Goal: Task Accomplishment & Management: Complete application form

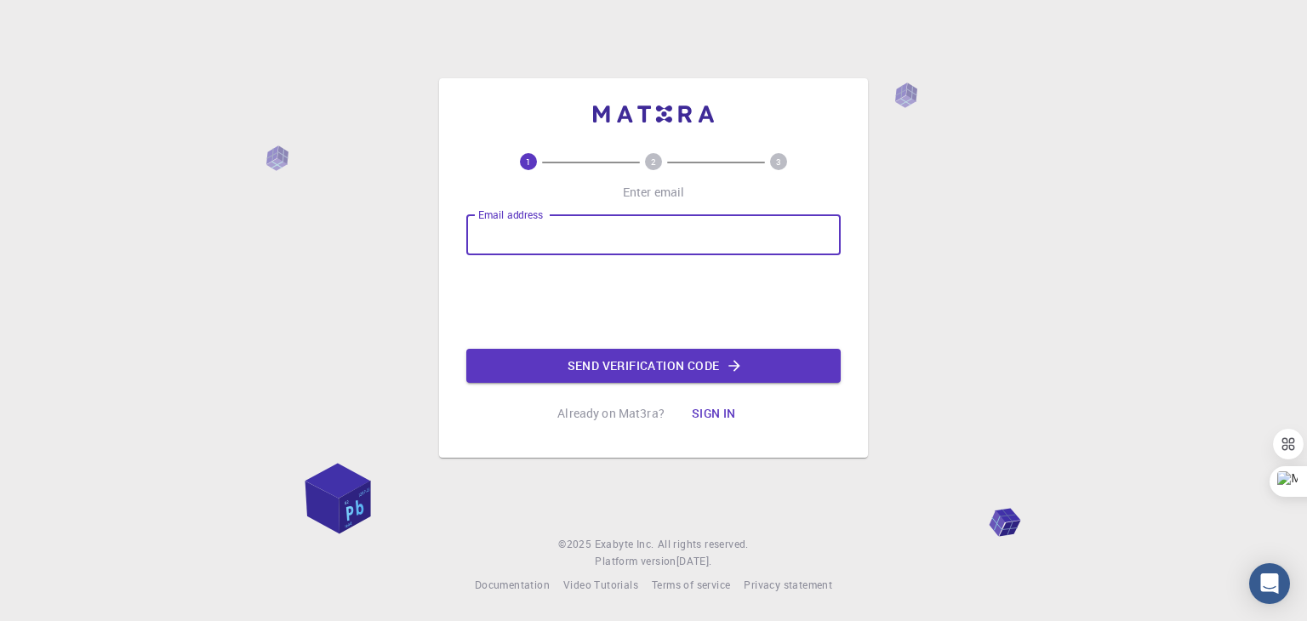
click at [544, 229] on input "Email address" at bounding box center [653, 234] width 374 height 41
click at [521, 237] on input "mrahar2025@" at bounding box center [653, 234] width 374 height 41
click at [599, 240] on input "mrahar.phd2025@" at bounding box center [653, 234] width 374 height 41
type input "[EMAIL_ADDRESS][DOMAIN_NAME]"
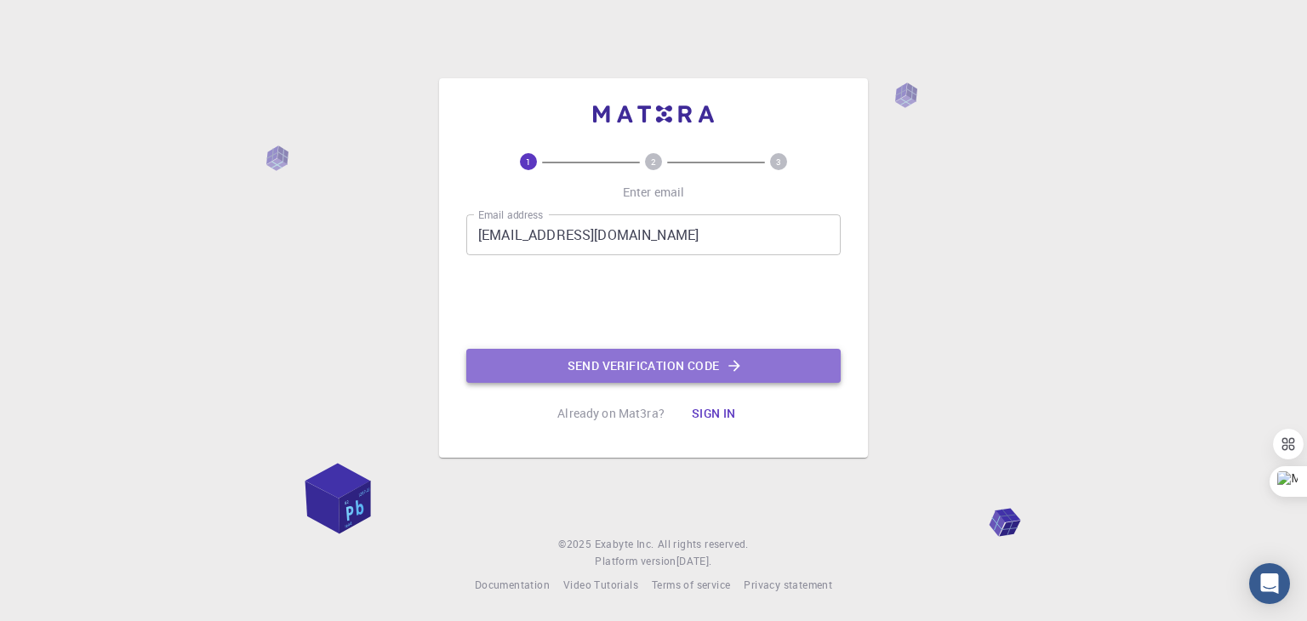
click at [616, 354] on button "Send verification code" at bounding box center [653, 366] width 374 height 34
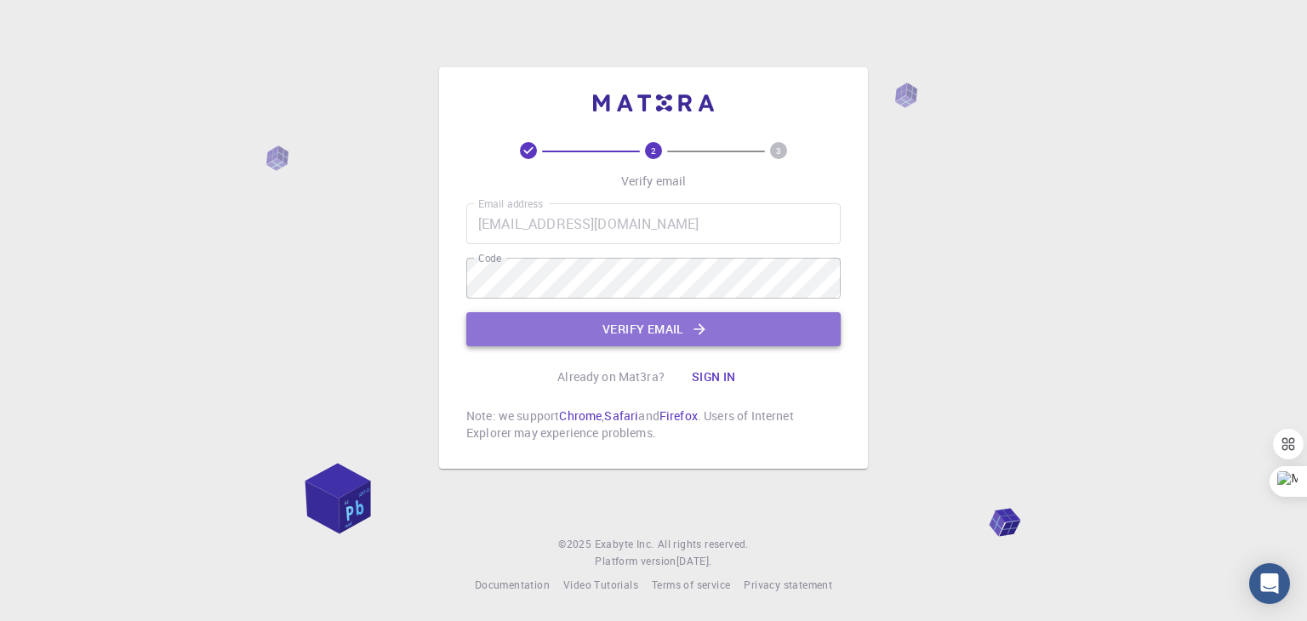
click at [640, 338] on button "Verify email" at bounding box center [653, 329] width 374 height 34
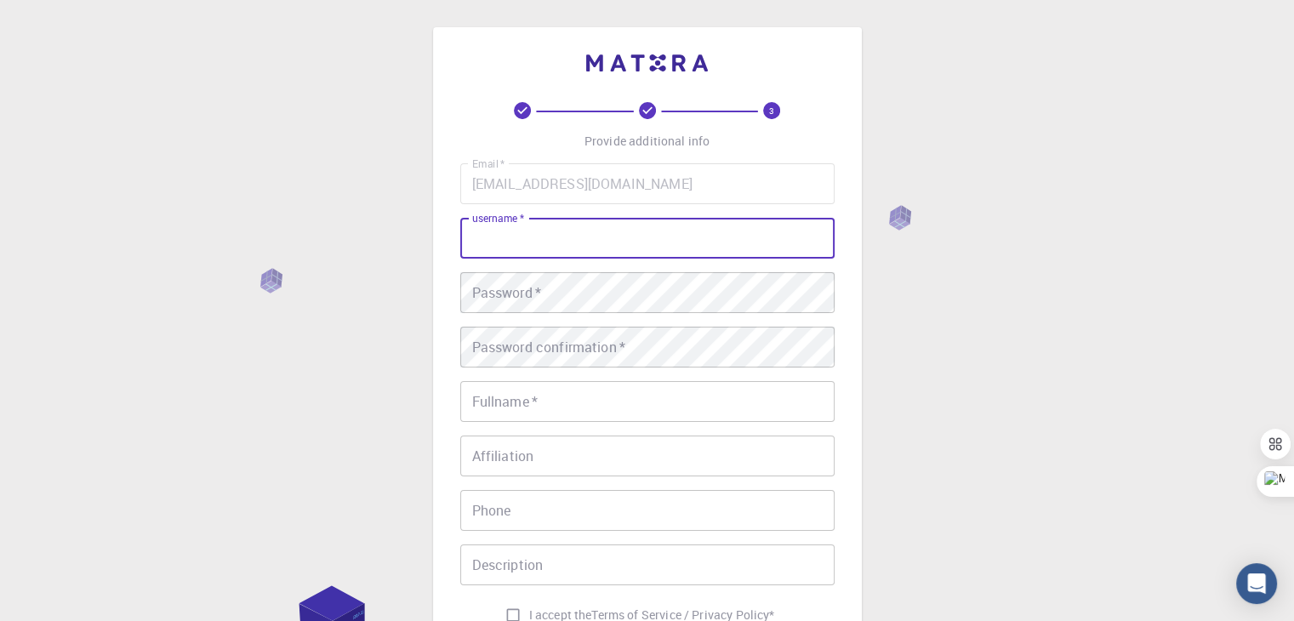
click at [511, 242] on input "username   *" at bounding box center [647, 238] width 374 height 41
type input "mukesh"
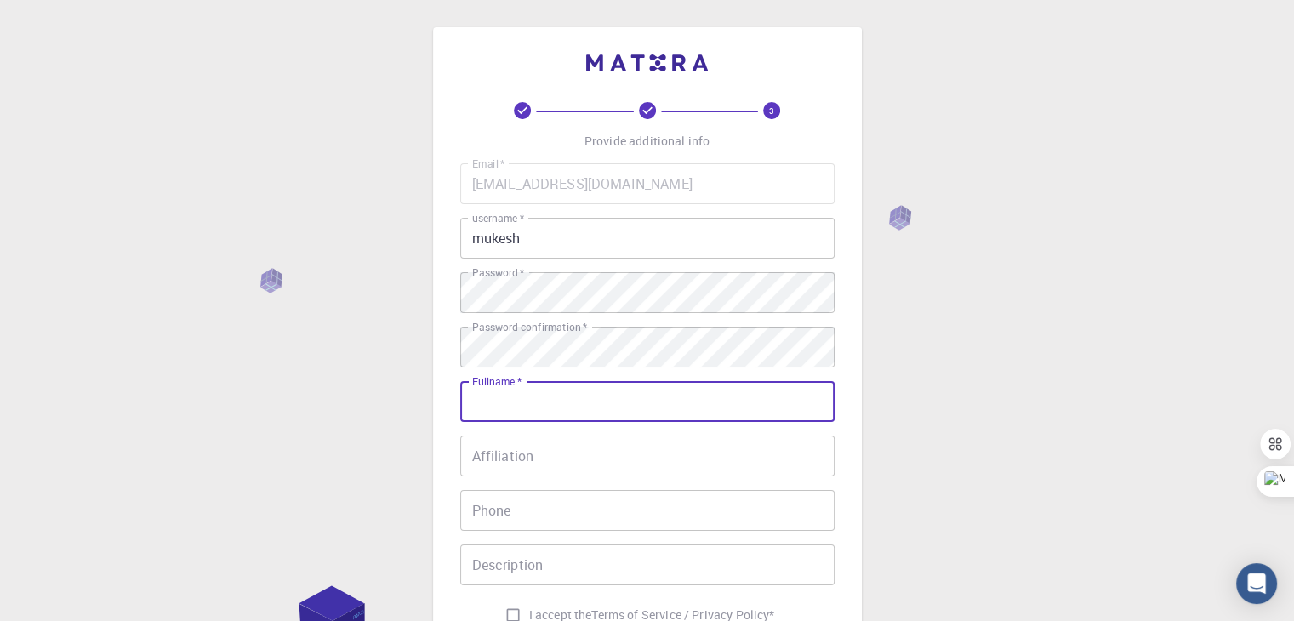
click at [521, 407] on input "Fullname   *" at bounding box center [647, 401] width 374 height 41
type input "[PERSON_NAME]"
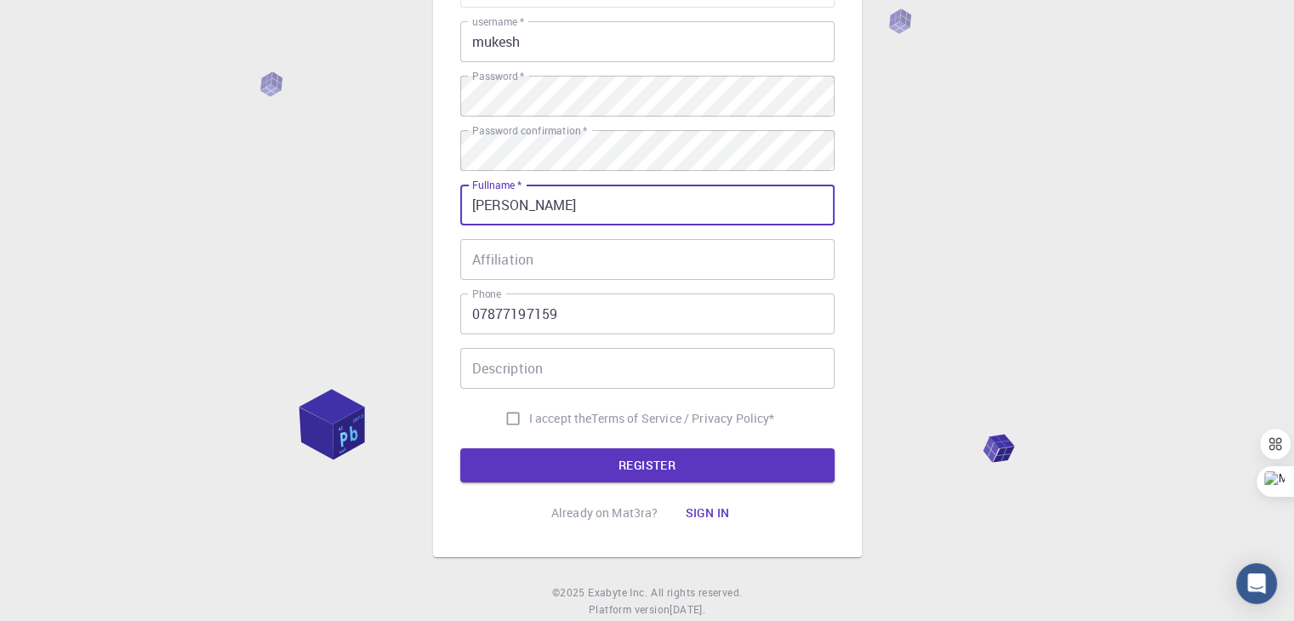
scroll to position [199, 0]
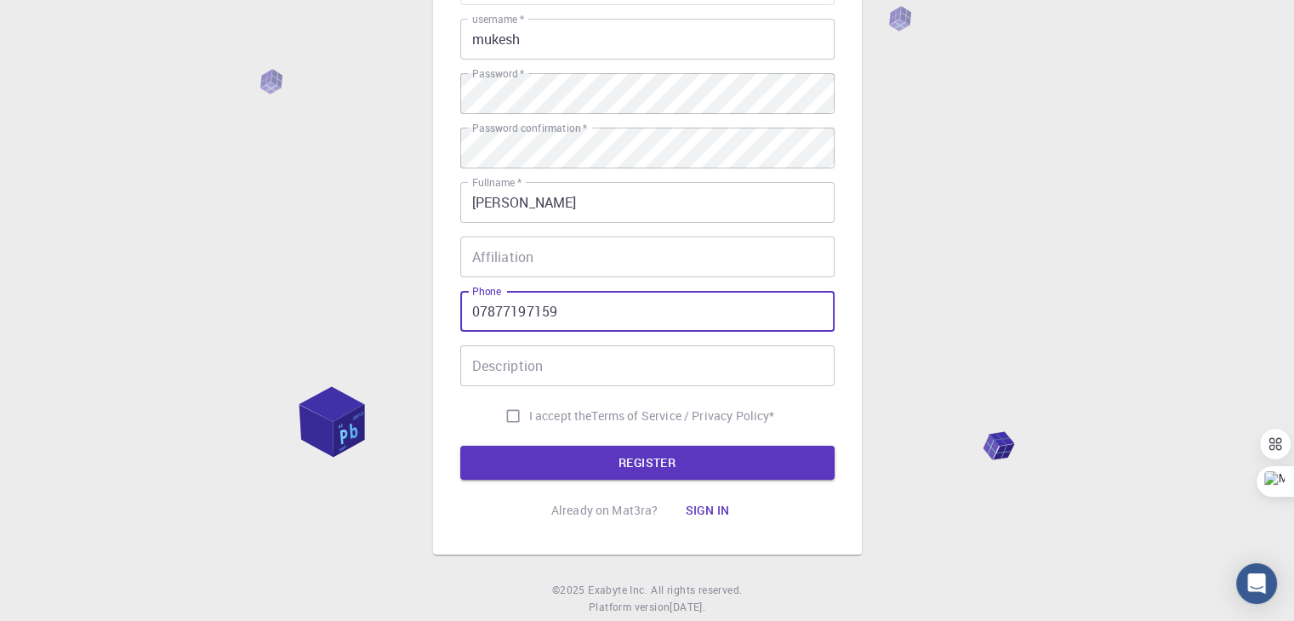
click at [568, 300] on input "07877197159" at bounding box center [647, 311] width 374 height 41
type input "0"
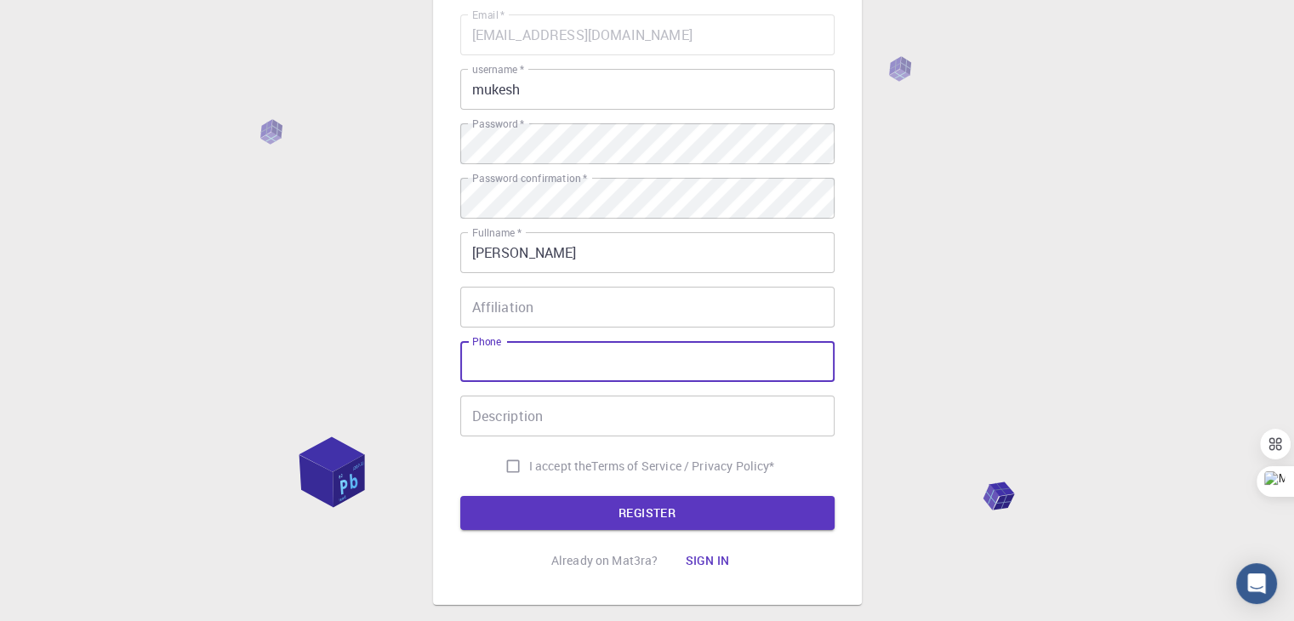
scroll to position [128, 0]
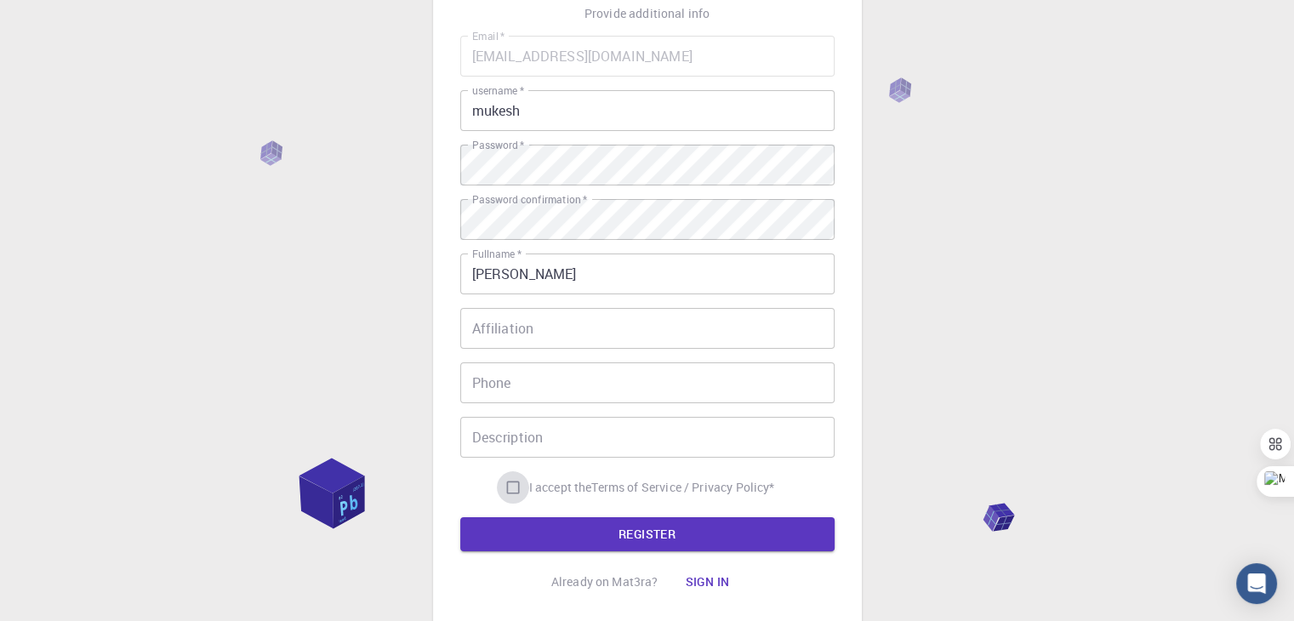
click at [514, 487] on input "I accept the Terms of Service / Privacy Policy *" at bounding box center [513, 487] width 32 height 32
checkbox input "true"
click at [575, 545] on button "REGISTER" at bounding box center [647, 534] width 374 height 34
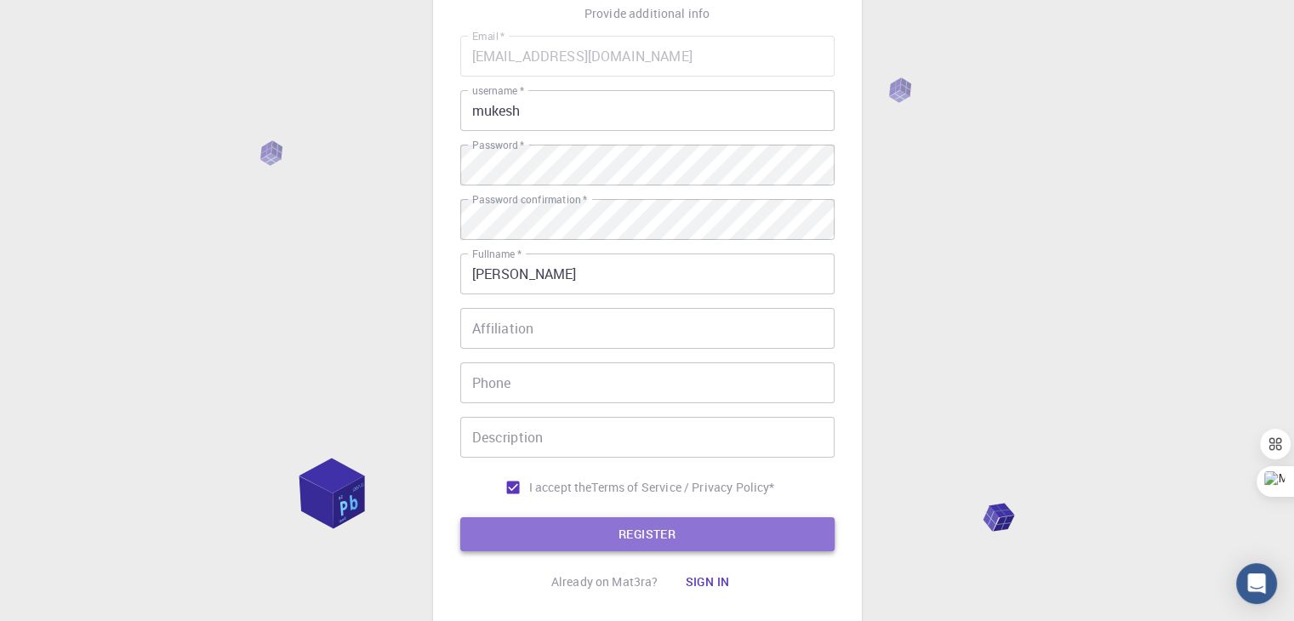
click at [585, 535] on button "REGISTER" at bounding box center [647, 534] width 374 height 34
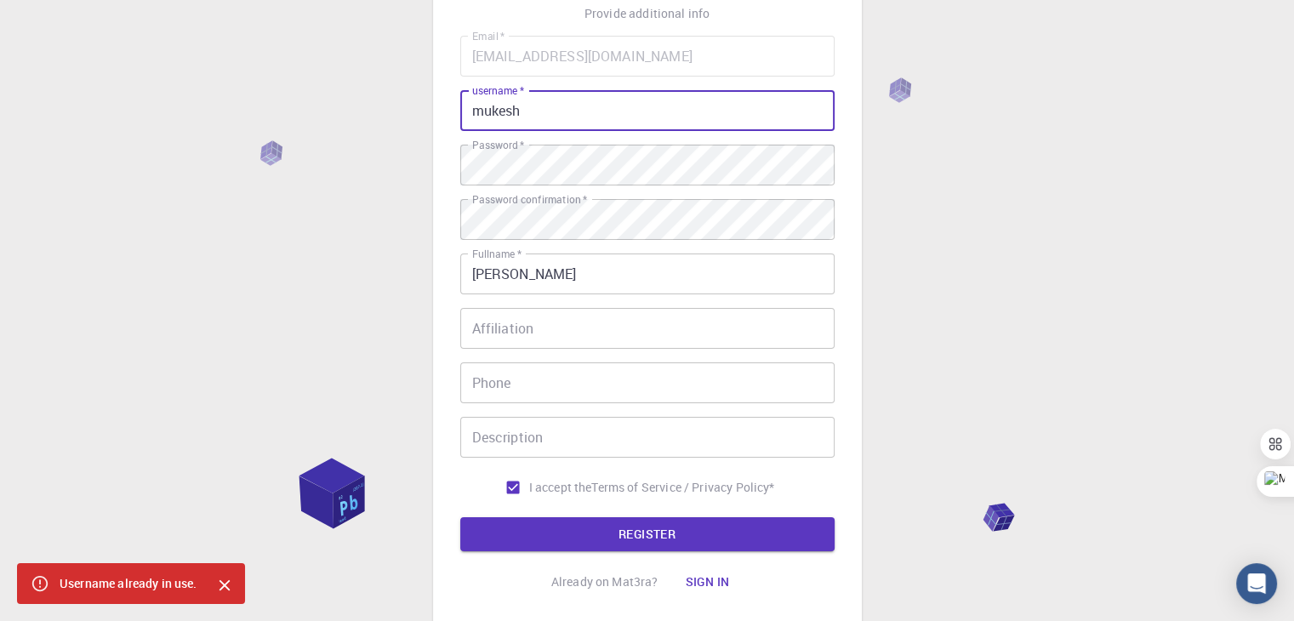
click at [538, 112] on input "mukesh" at bounding box center [647, 110] width 374 height 41
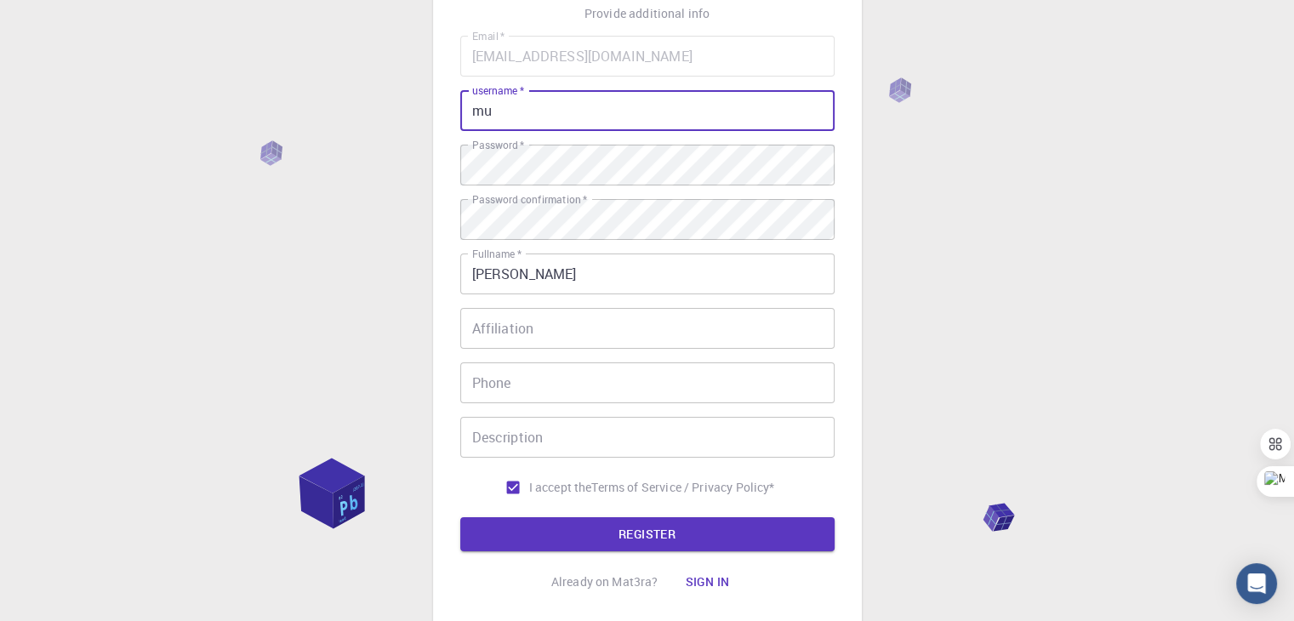
type input "m"
type input "notideal"
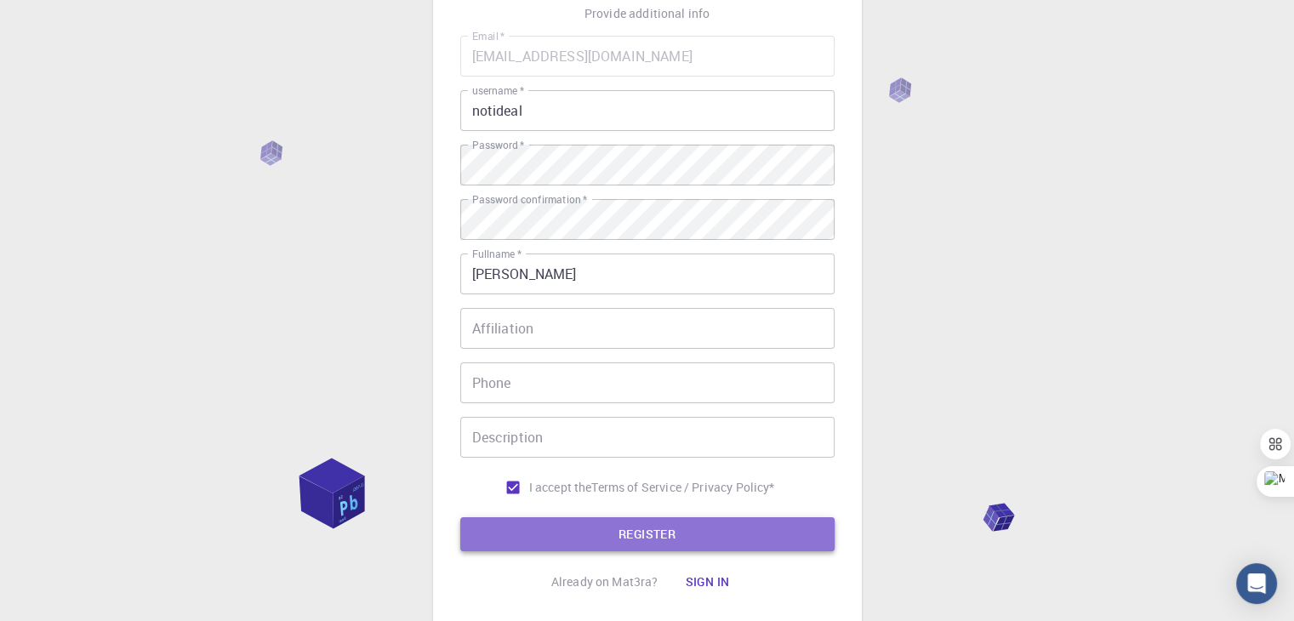
click at [570, 538] on button "REGISTER" at bounding box center [647, 534] width 374 height 34
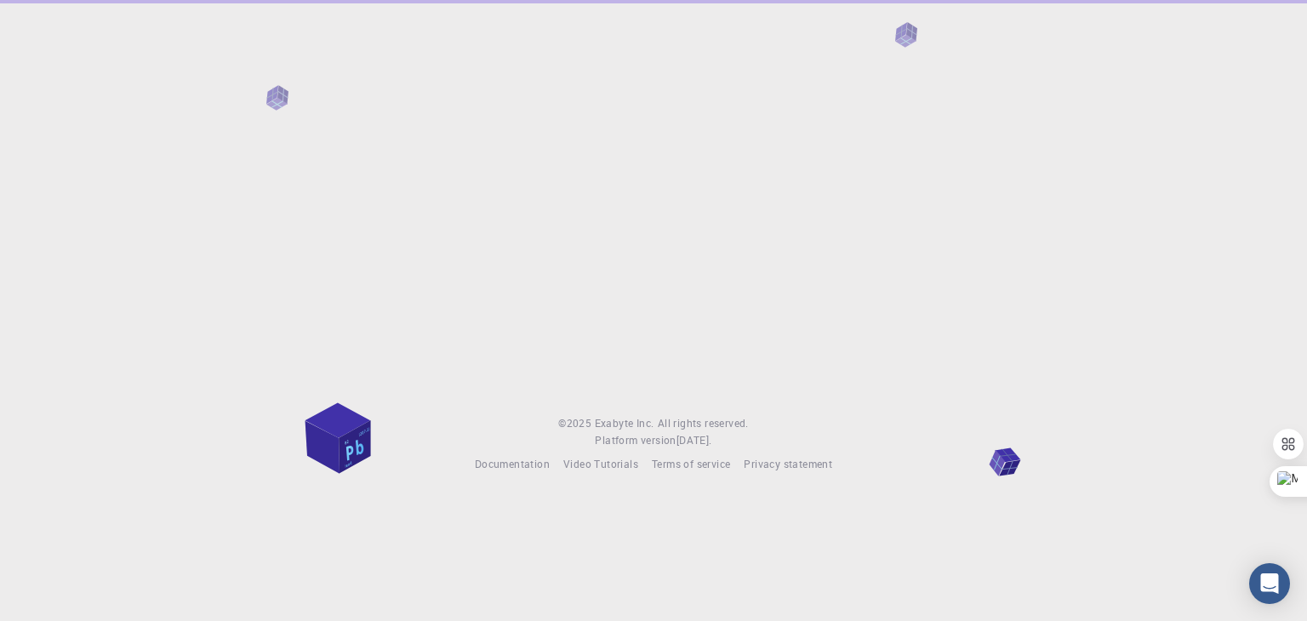
click at [570, 538] on body "© 2025 Exabyte Inc. All rights reserved. Platform version [DATE] . Documentatio…" at bounding box center [653, 310] width 1307 height 621
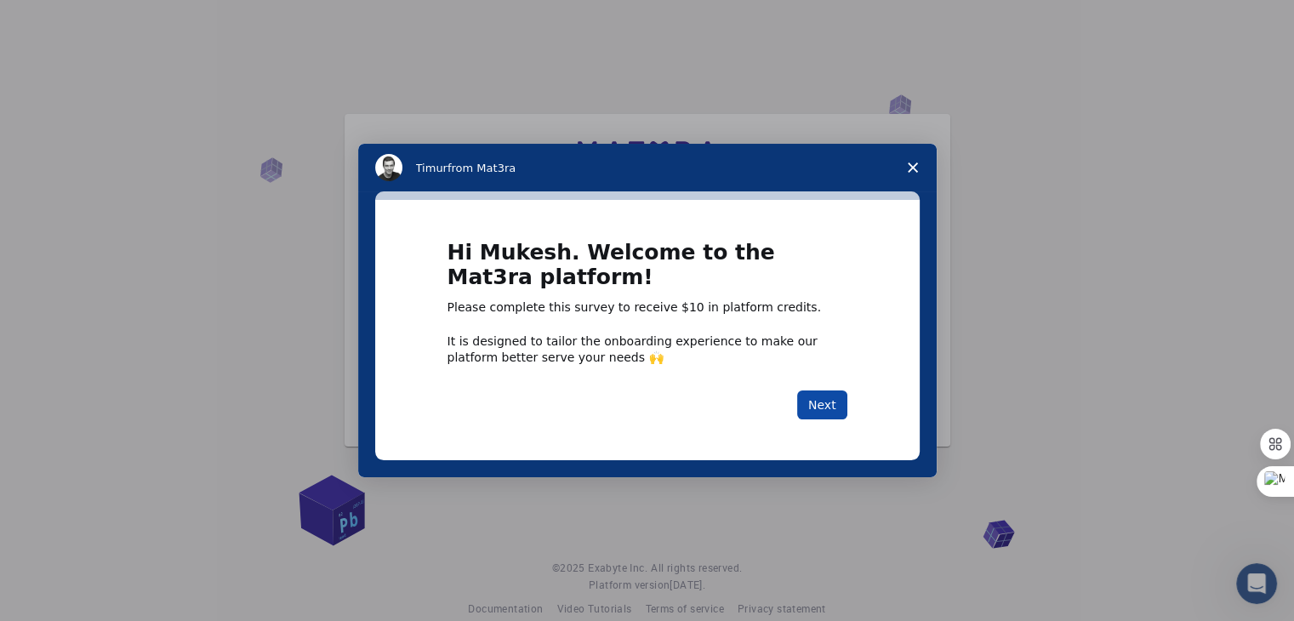
click at [816, 414] on button "Next" at bounding box center [822, 404] width 50 height 29
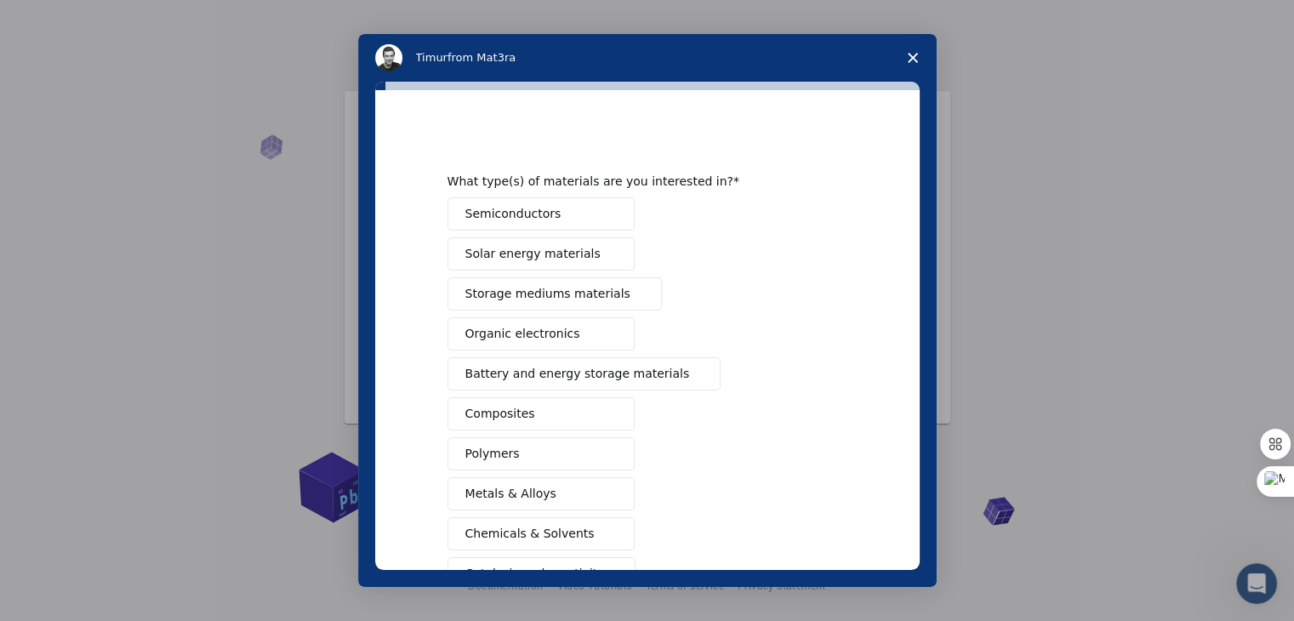
scroll to position [196, 0]
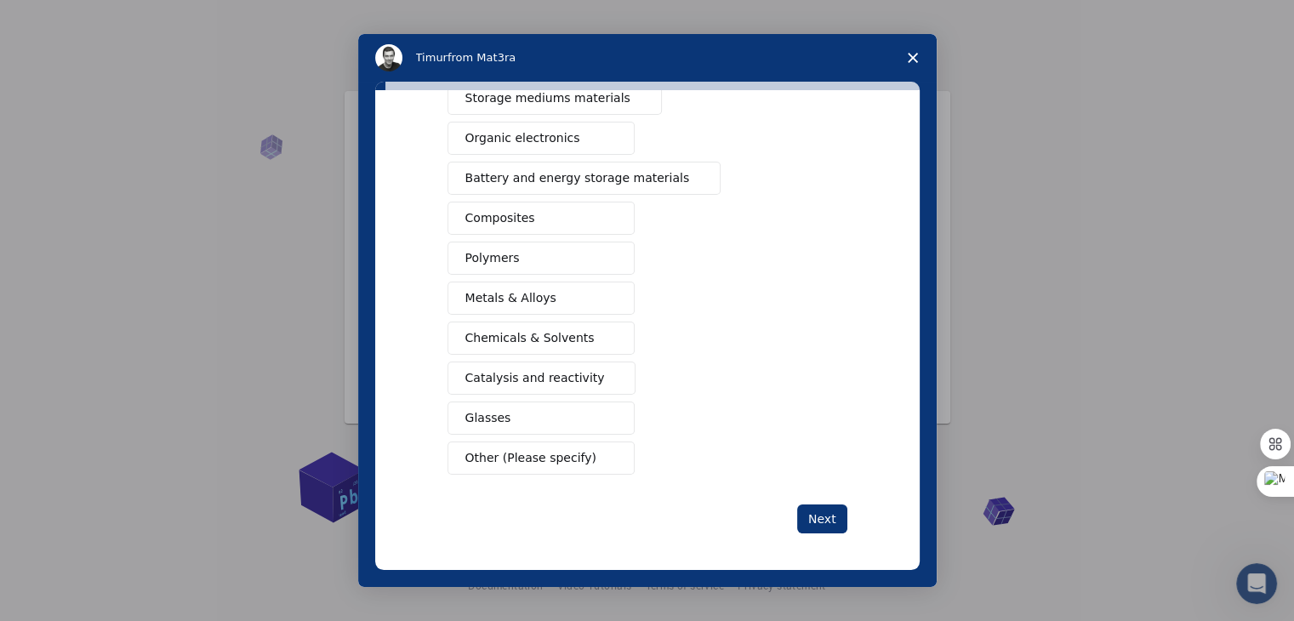
click at [517, 459] on span "Other (Please specify)" at bounding box center [530, 458] width 131 height 18
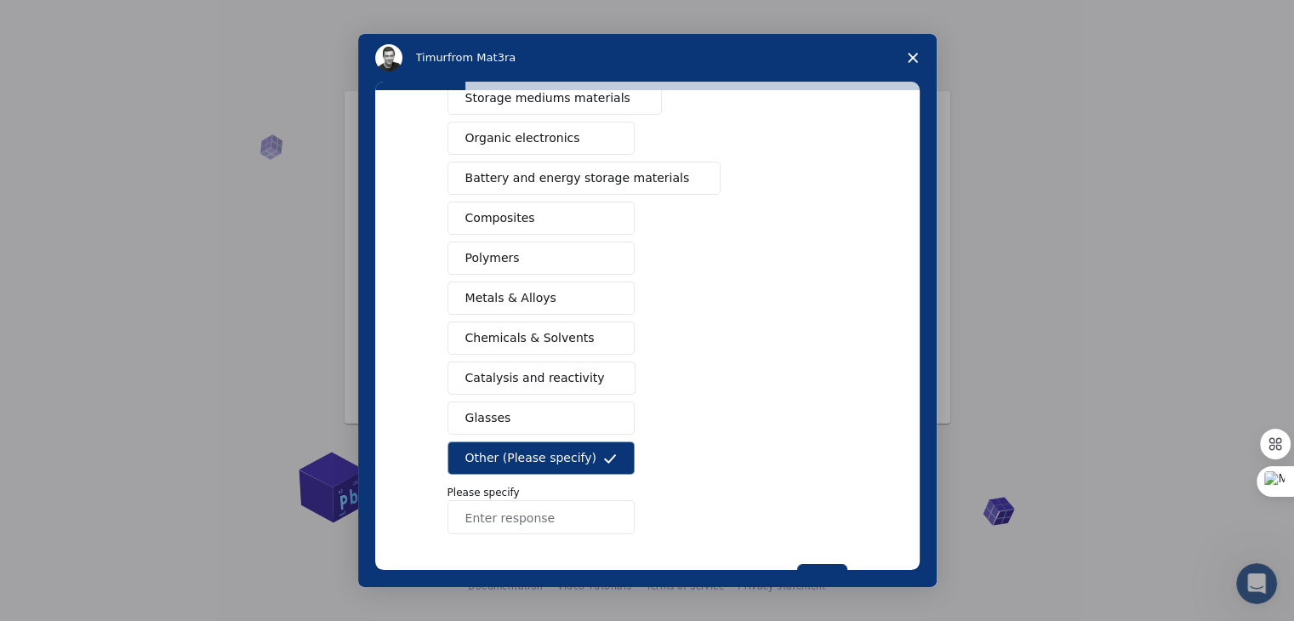
click at [497, 524] on input "Enter response" at bounding box center [540, 517] width 187 height 34
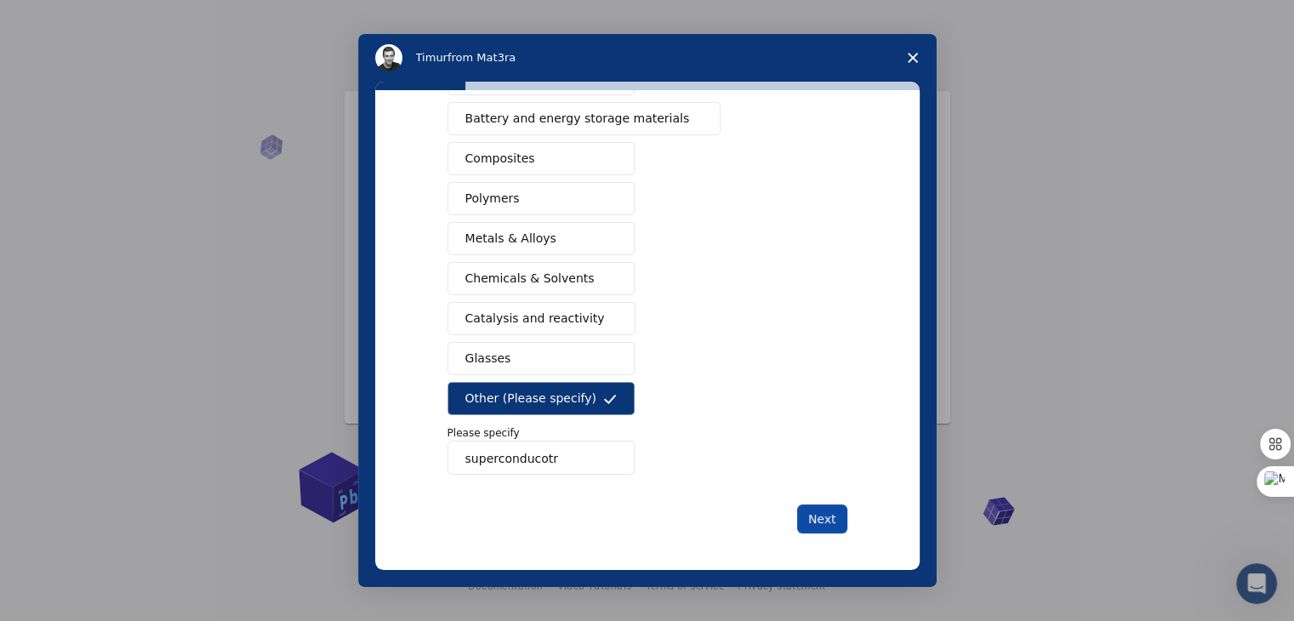
type input "superconducotr"
click at [814, 516] on button "Next" at bounding box center [822, 518] width 50 height 29
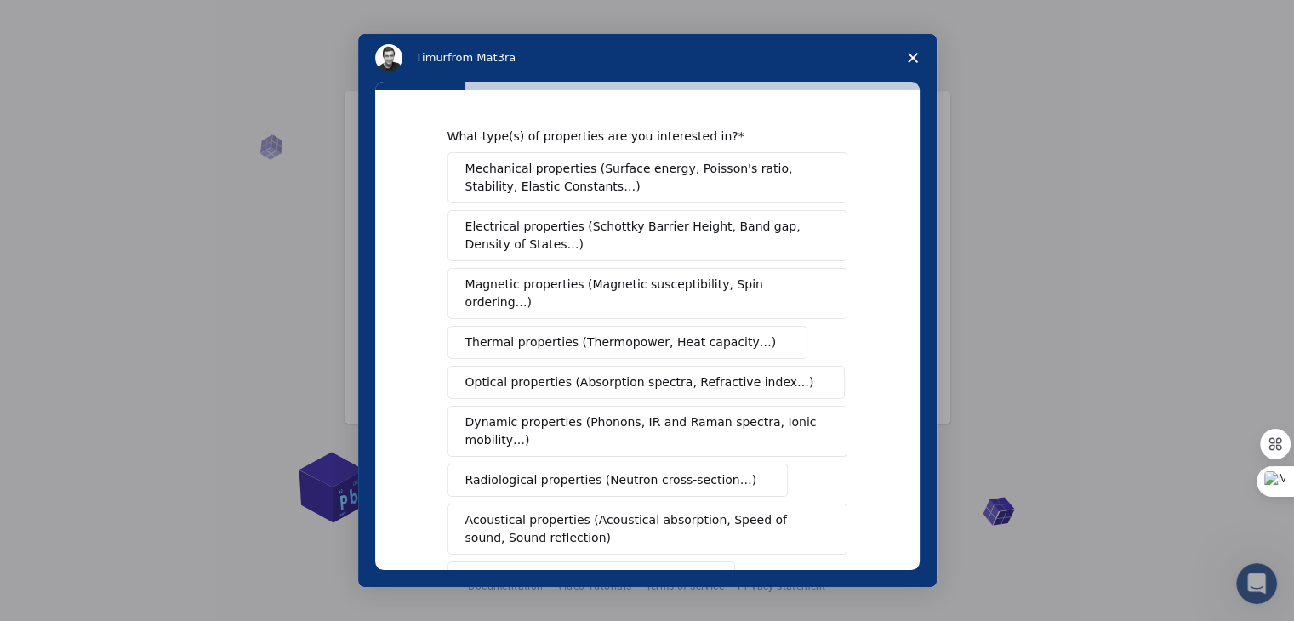
scroll to position [2, 0]
click at [626, 236] on span "Electrical properties (Schottky Barrier Height, Band gap, Density of States…)" at bounding box center [642, 237] width 354 height 36
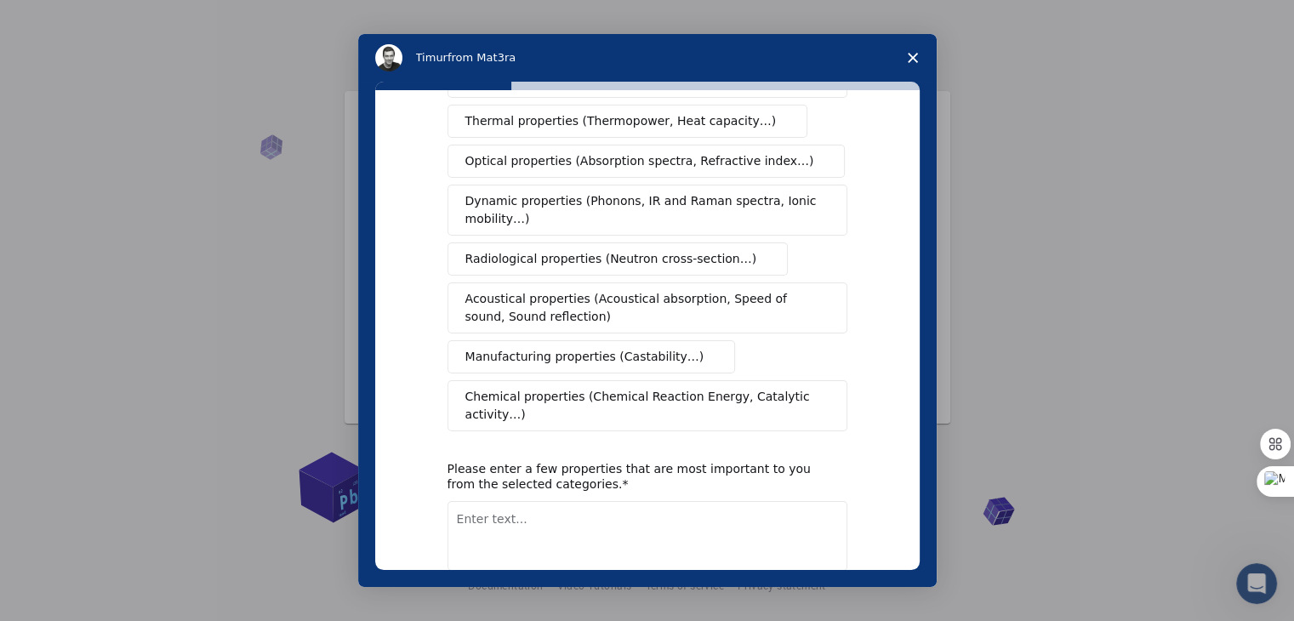
scroll to position [284, 0]
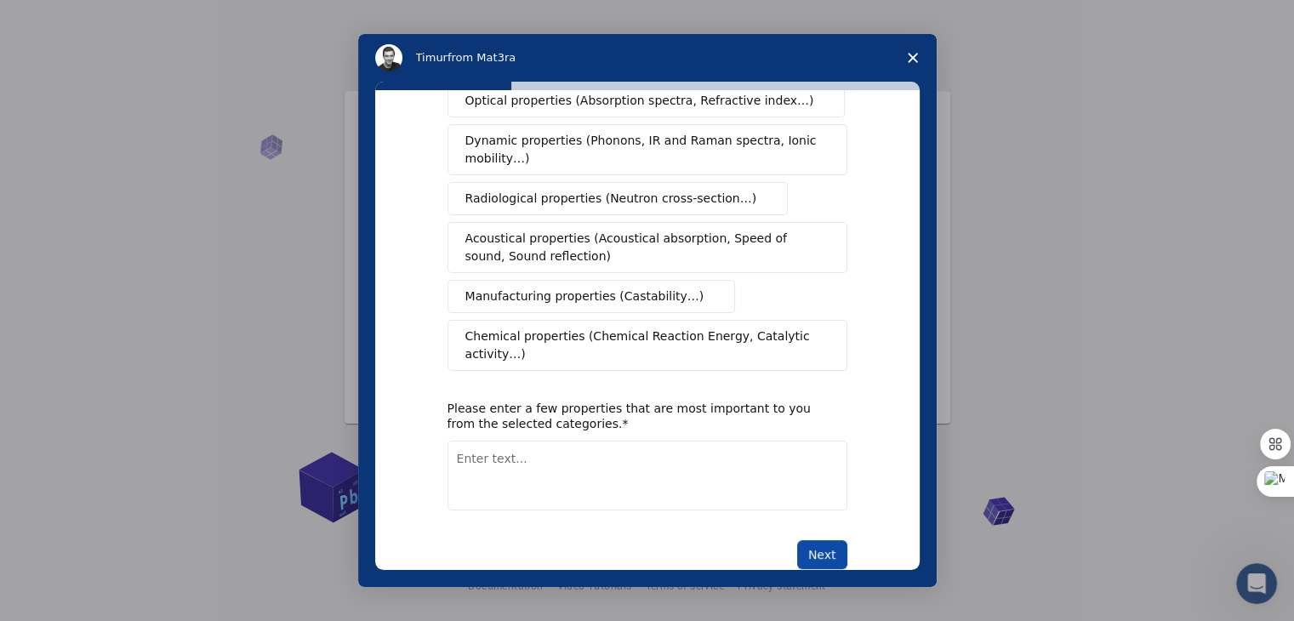
click at [816, 540] on button "Next" at bounding box center [822, 554] width 50 height 29
click at [550, 441] on textarea "Enter text..." at bounding box center [647, 476] width 400 height 70
type textarea "sem"
click at [816, 540] on button "Next" at bounding box center [822, 554] width 50 height 29
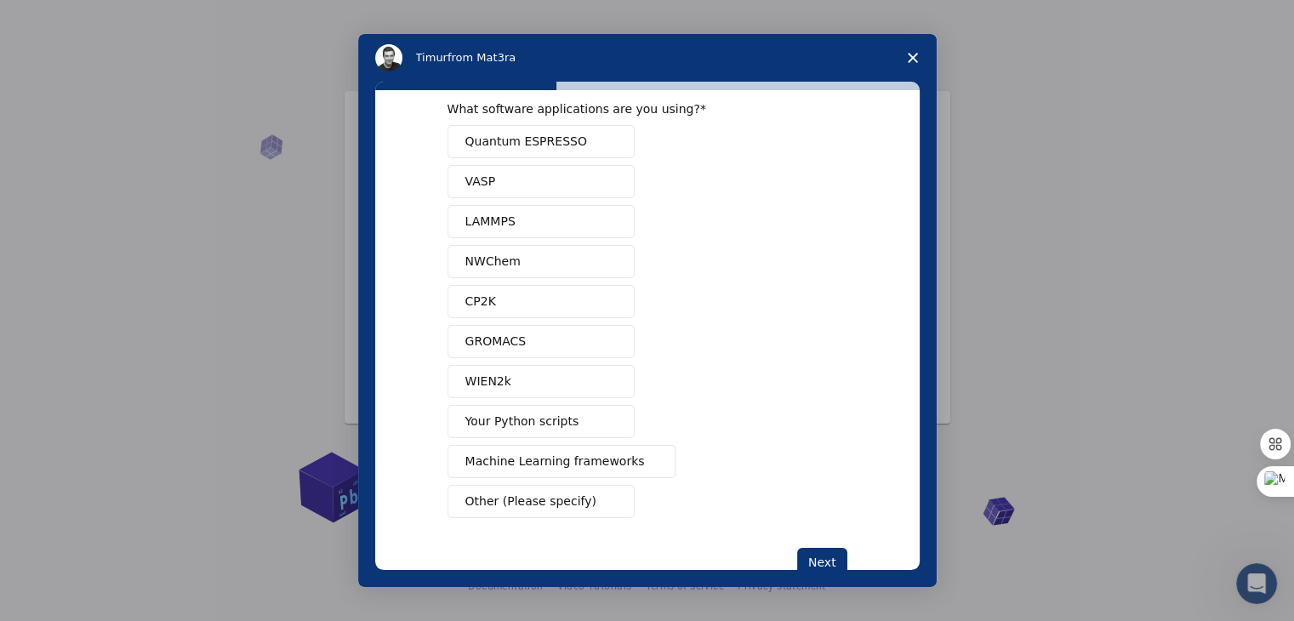
scroll to position [30, 0]
click at [516, 173] on button "VASP" at bounding box center [540, 181] width 187 height 33
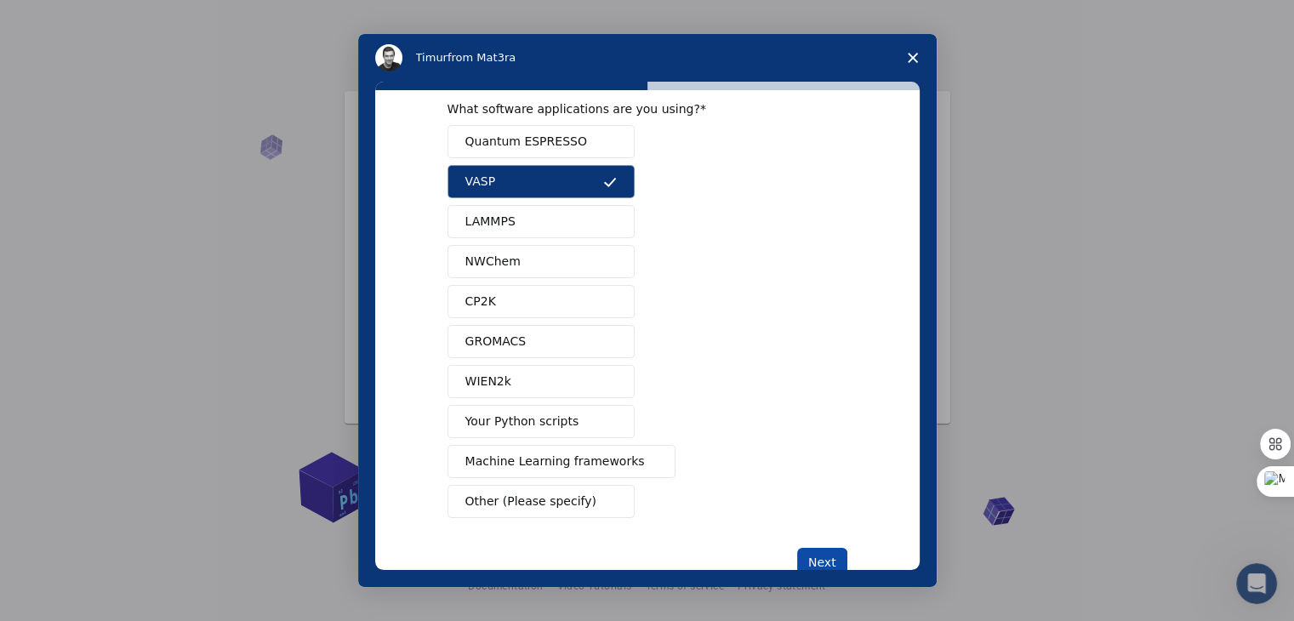
click at [826, 568] on button "Next" at bounding box center [822, 562] width 50 height 29
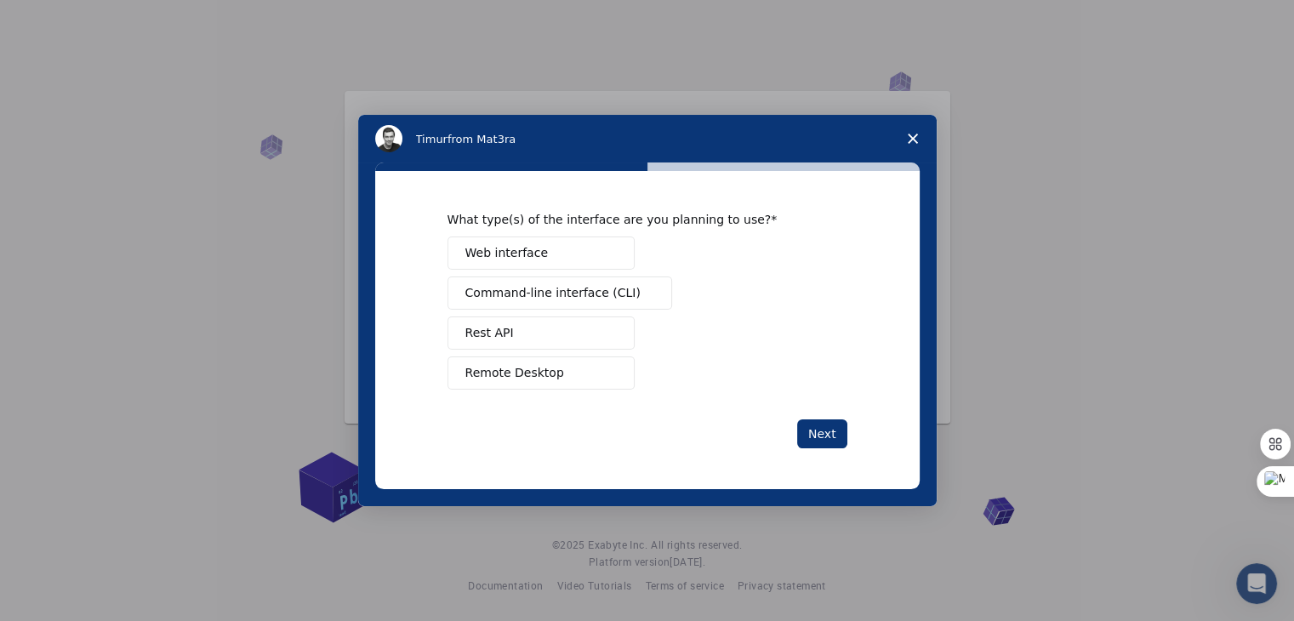
click at [909, 138] on icon "Close survey" at bounding box center [913, 139] width 10 height 10
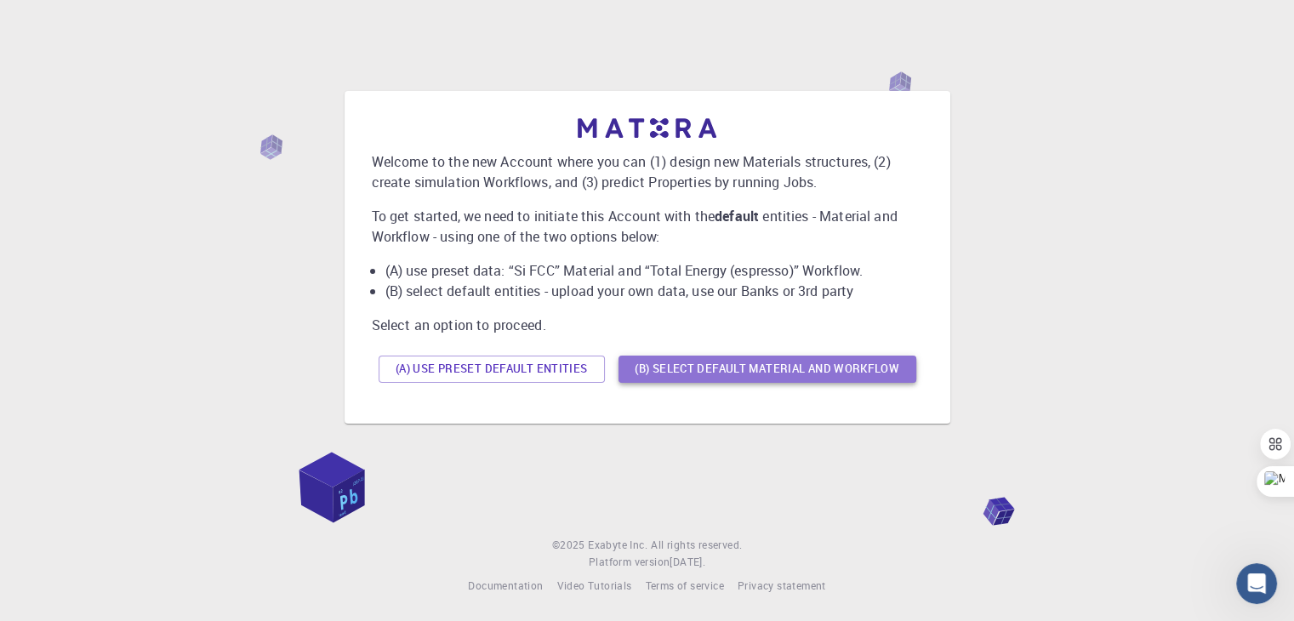
click at [812, 356] on button "(B) Select default material and workflow" at bounding box center [767, 369] width 298 height 27
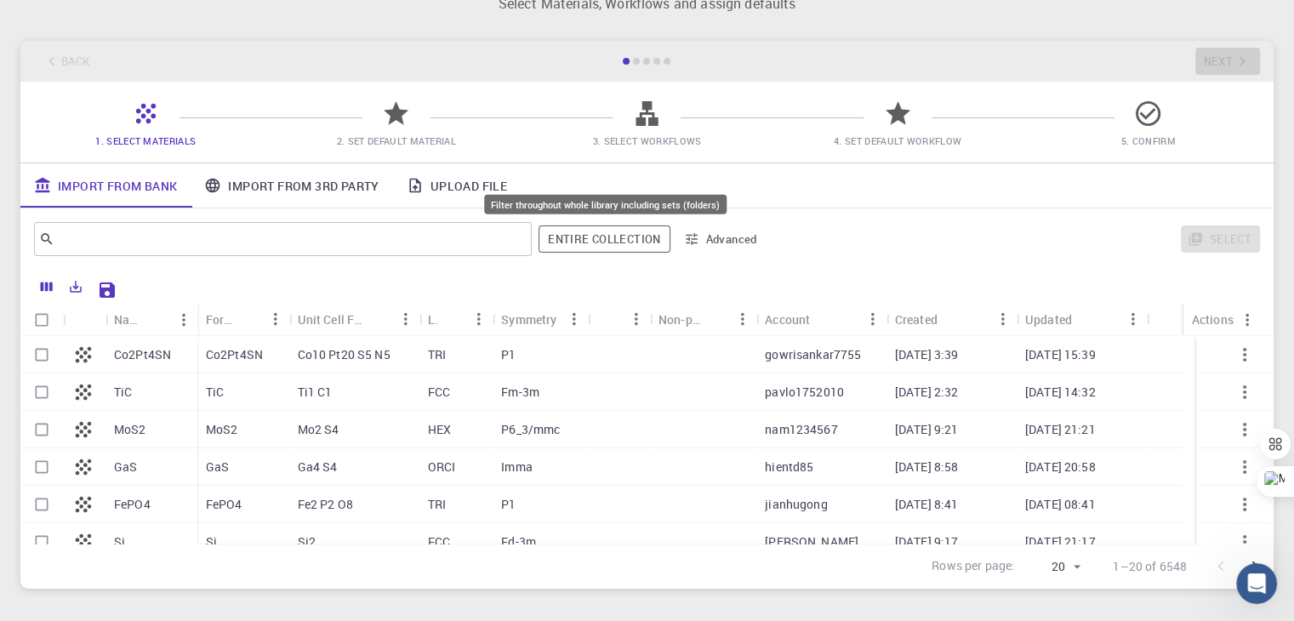
scroll to position [32, 0]
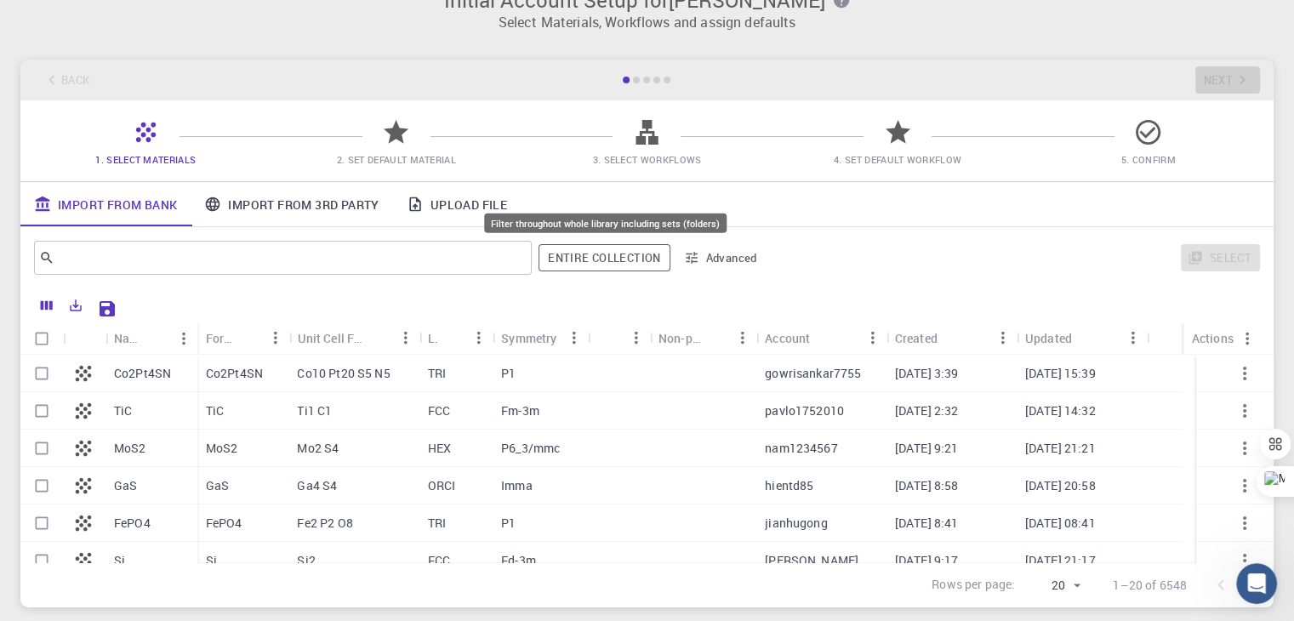
drag, startPoint x: 597, startPoint y: 274, endPoint x: 592, endPoint y: 245, distance: 29.4
click at [592, 245] on div "​ Entire collection Advanced" at bounding box center [400, 257] width 732 height 41
click at [592, 245] on button "Entire collection" at bounding box center [603, 257] width 131 height 27
click at [607, 258] on button "Entire collection" at bounding box center [603, 257] width 129 height 27
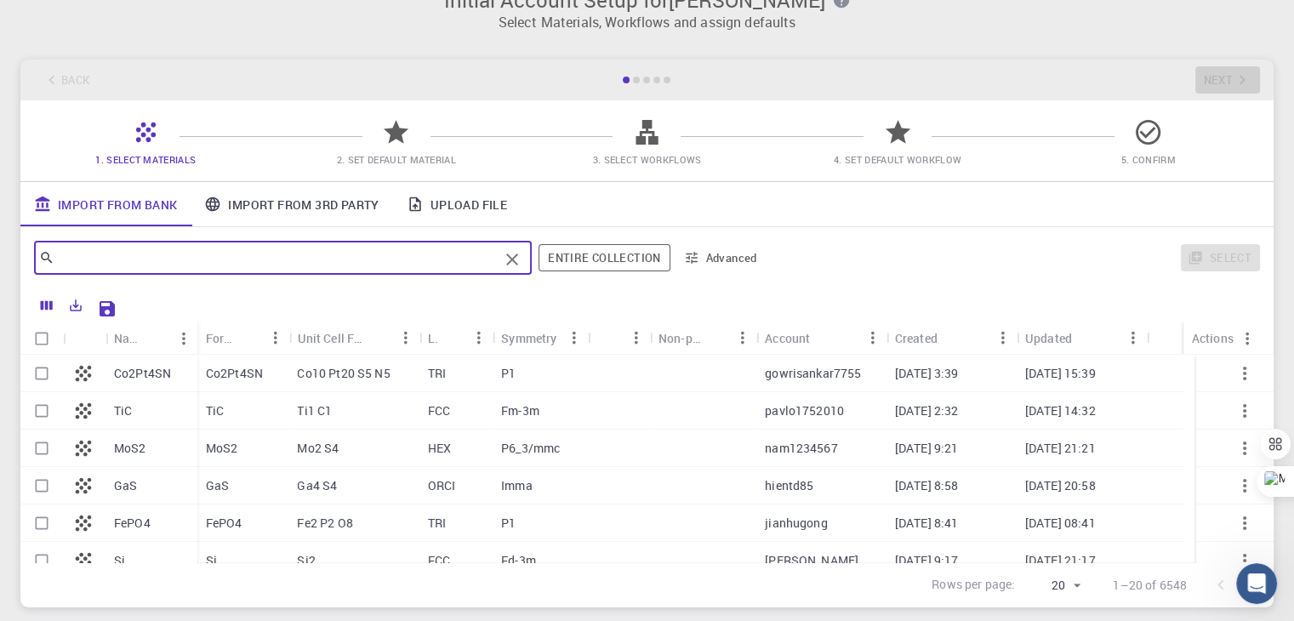
click at [112, 266] on input "text" at bounding box center [276, 258] width 444 height 24
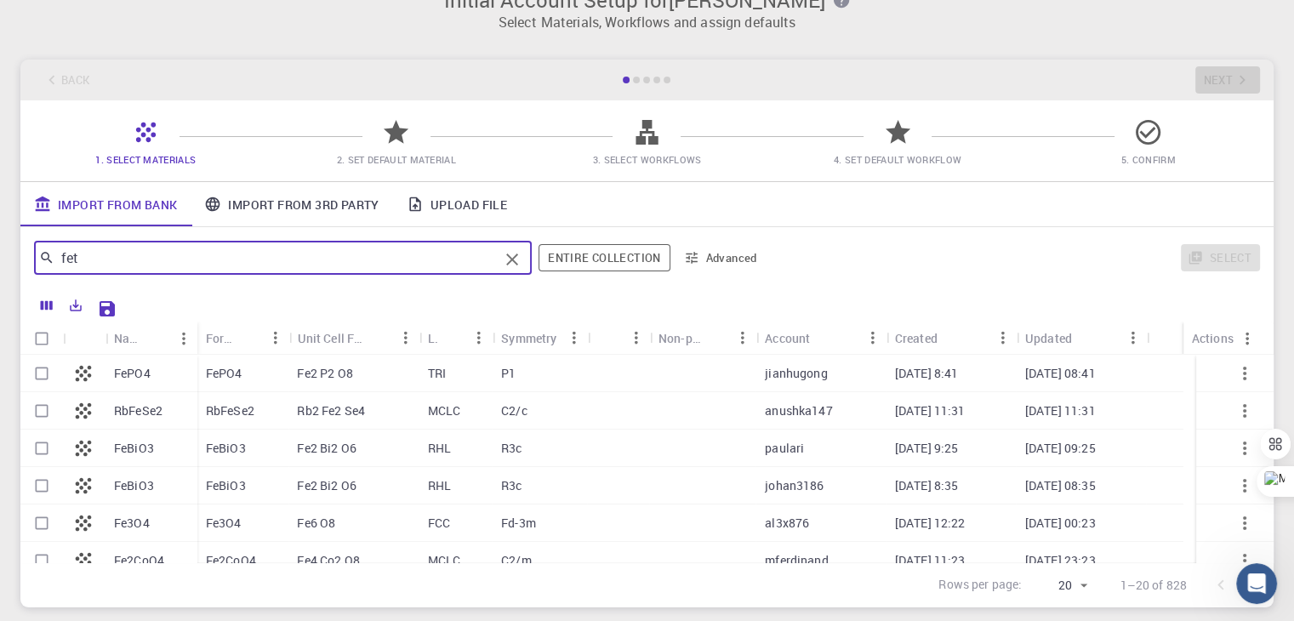
type input "fete"
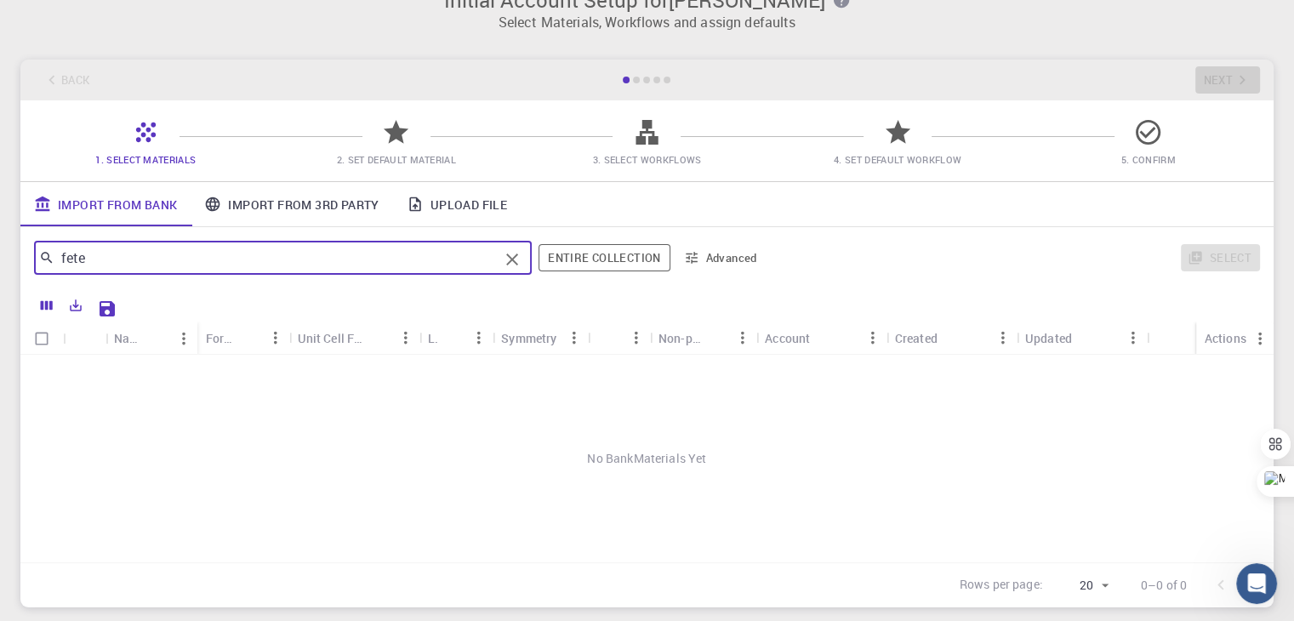
click at [161, 259] on input "fete" at bounding box center [276, 258] width 444 height 24
click at [509, 266] on icon "Clear" at bounding box center [512, 259] width 20 height 20
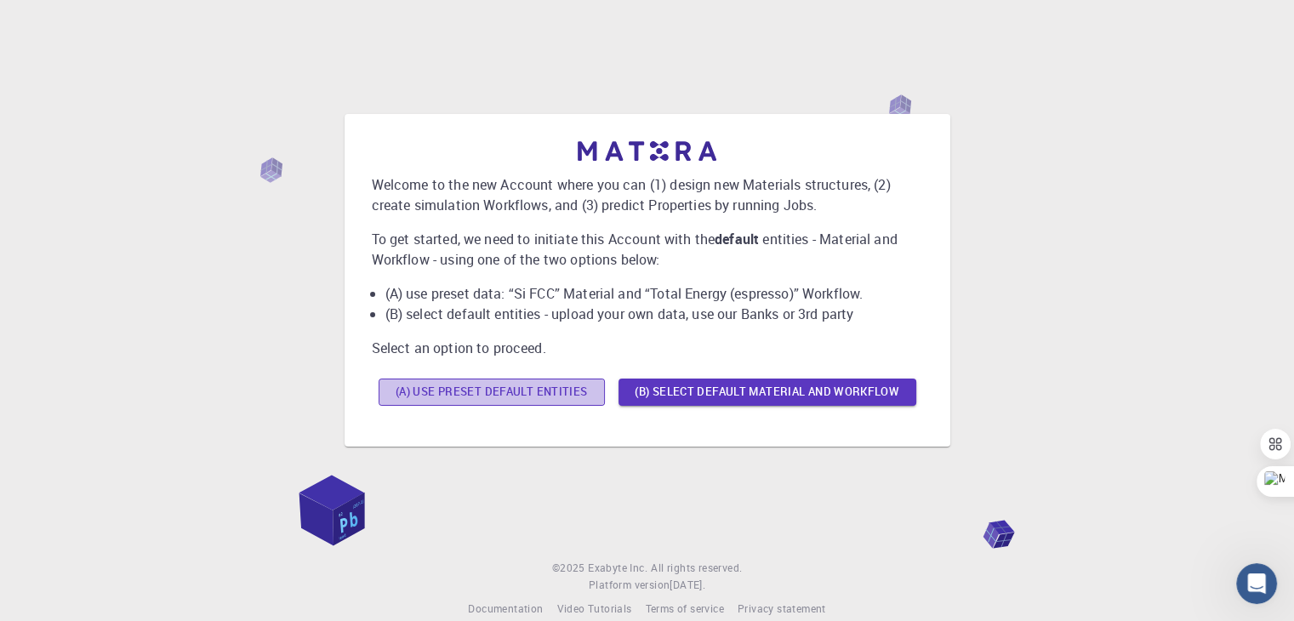
click at [469, 384] on button "(A) Use preset default entities" at bounding box center [492, 392] width 226 height 27
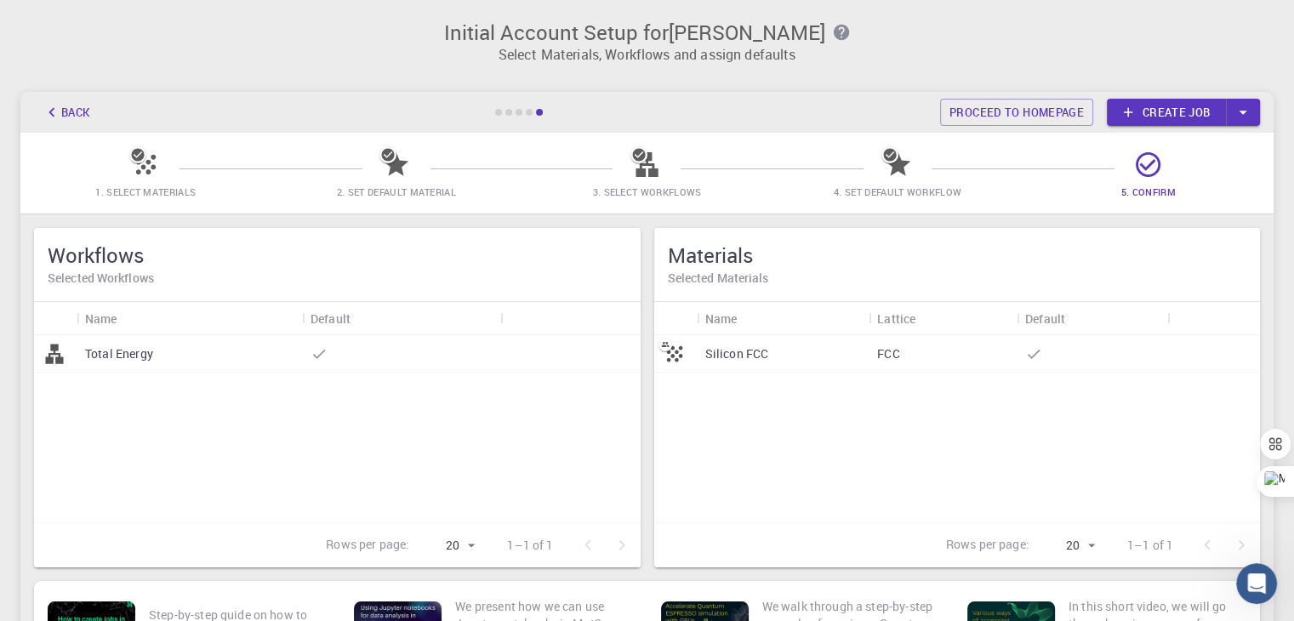
click at [146, 177] on icon at bounding box center [146, 165] width 30 height 30
drag, startPoint x: 146, startPoint y: 177, endPoint x: 435, endPoint y: 191, distance: 288.7
click at [435, 191] on div "1. Select Materials 2. Set Default Material 3. Select Workflows 4. Set Default …" at bounding box center [646, 173] width 1253 height 81
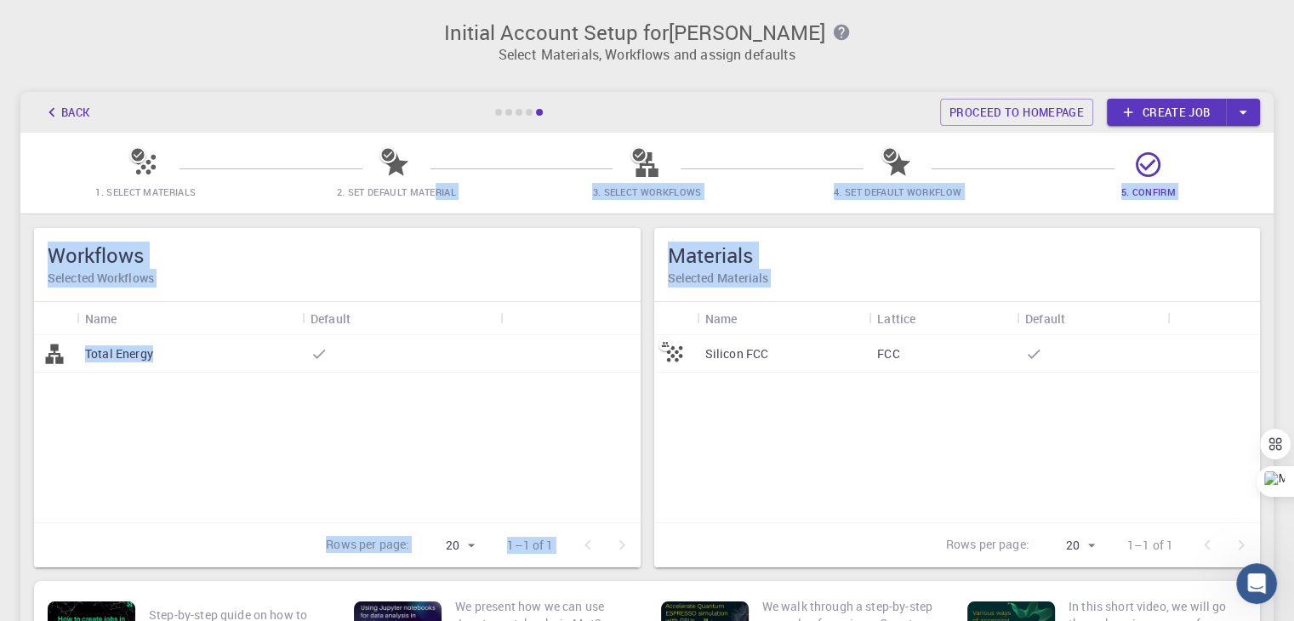
drag, startPoint x: 435, startPoint y: 191, endPoint x: 909, endPoint y: 328, distance: 493.0
click at [909, 328] on main "Back Proceed to homepage Create job 1. Select Materials 2. Set Default Material…" at bounding box center [646, 386] width 1253 height 588
click at [518, 387] on div "Total Energy" at bounding box center [337, 428] width 607 height 187
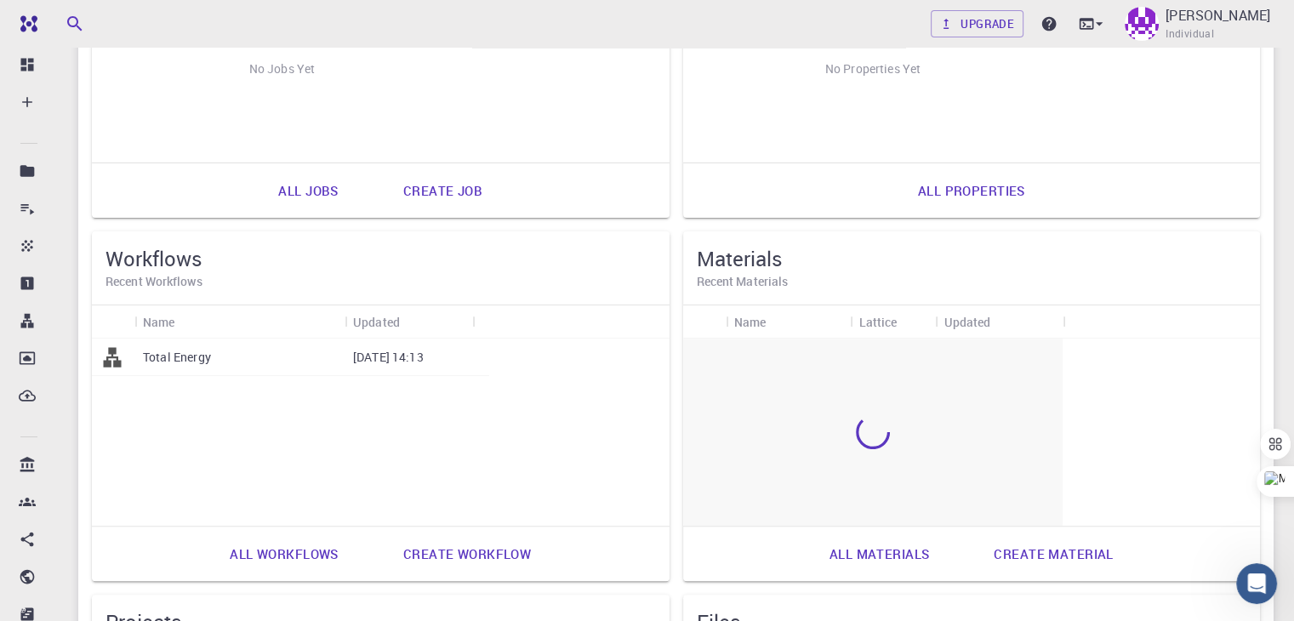
scroll to position [323, 0]
click at [975, 541] on link "Create material" at bounding box center [1053, 553] width 157 height 41
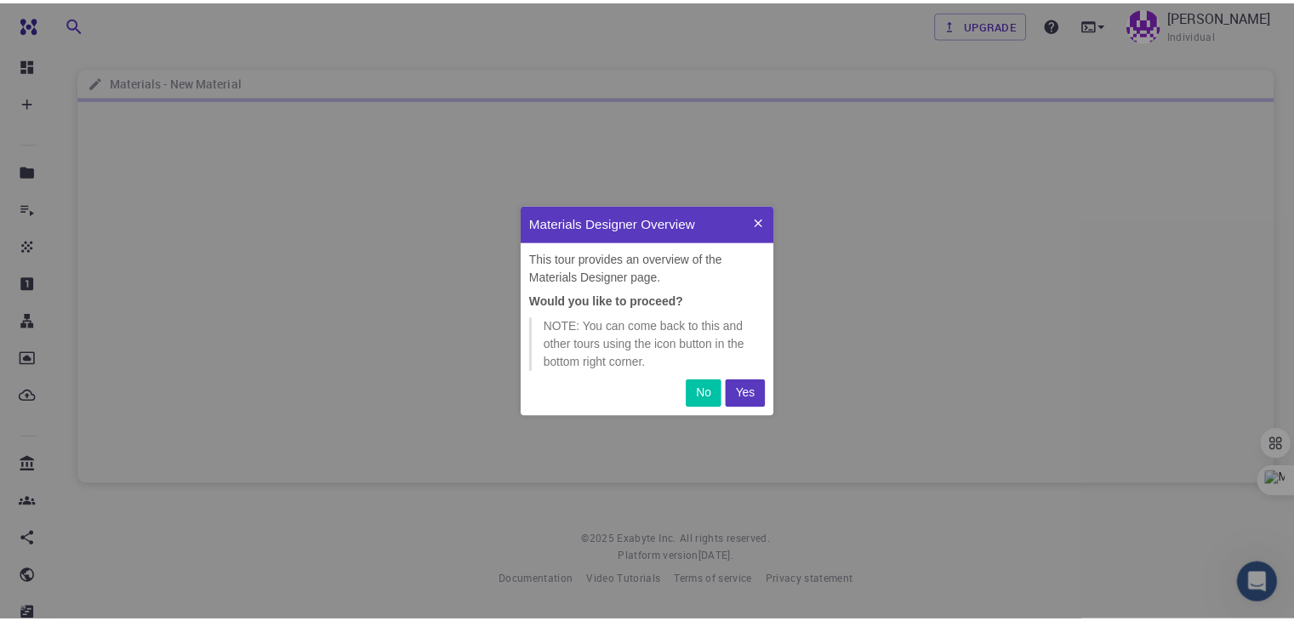
scroll to position [197, 242]
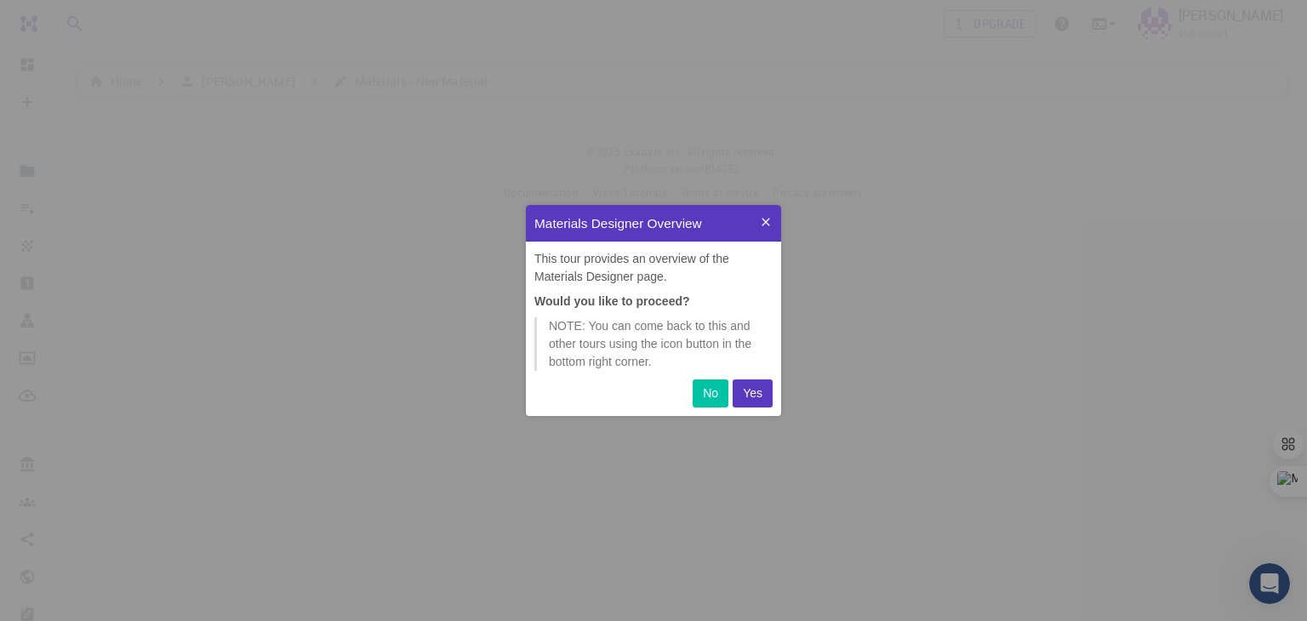
click at [748, 403] on button "Yes" at bounding box center [752, 393] width 40 height 28
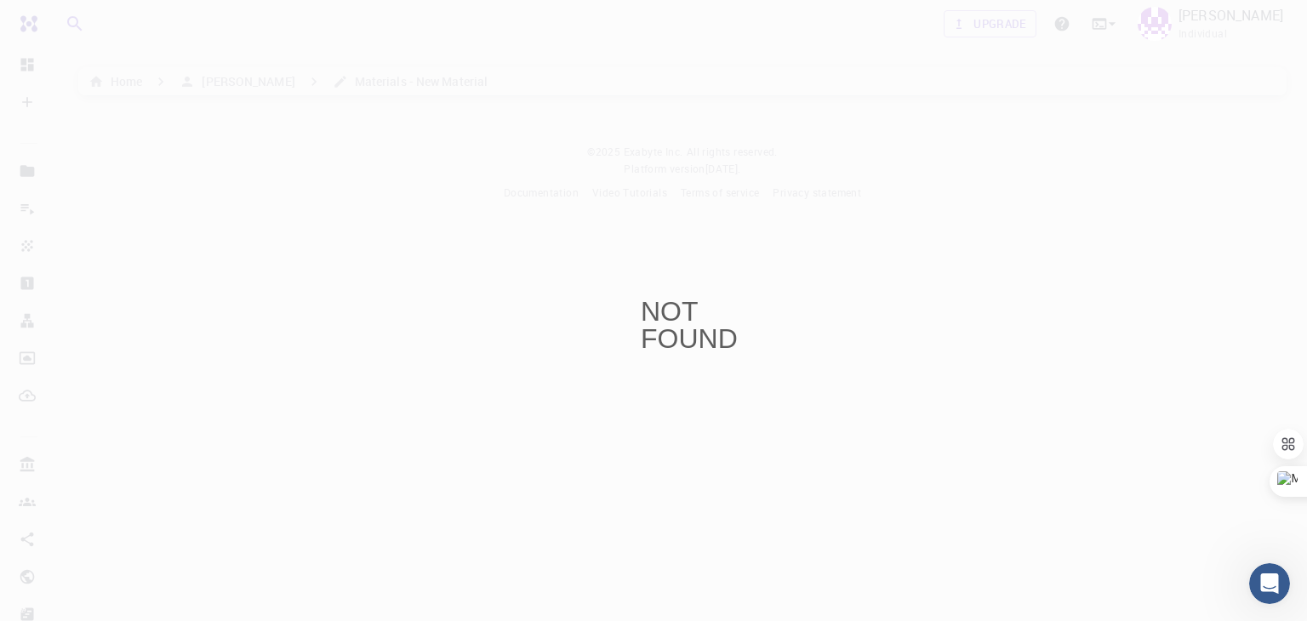
click at [333, 262] on div "NOT FOUND" at bounding box center [653, 310] width 1307 height 621
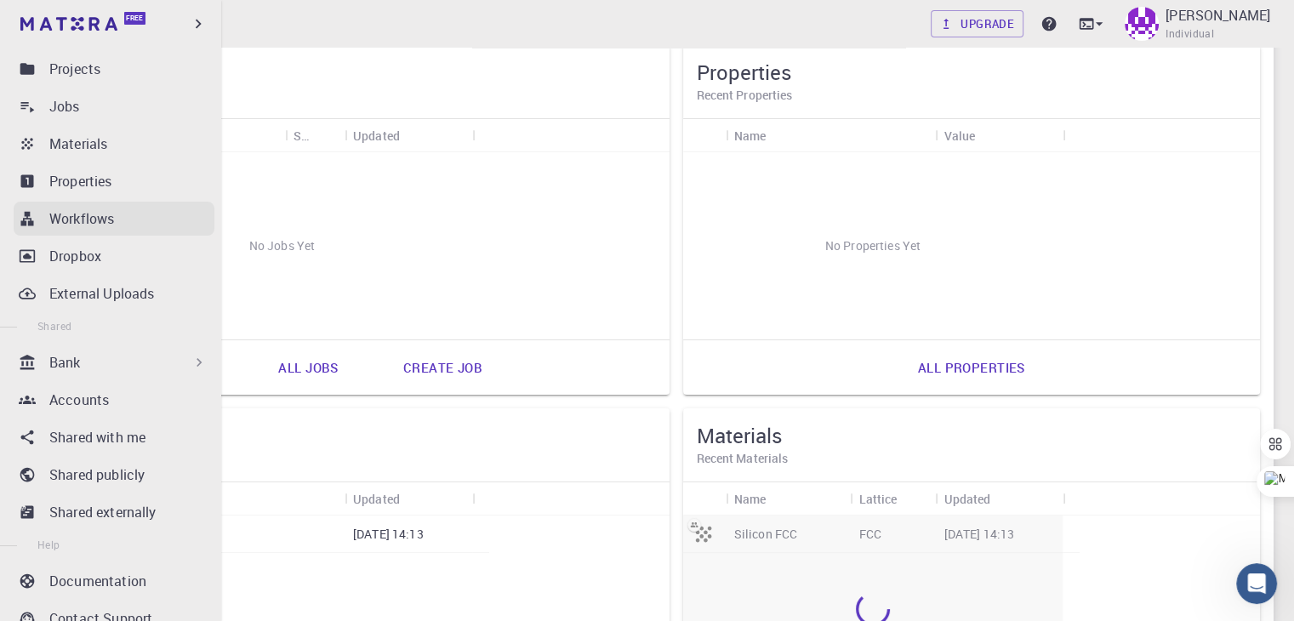
scroll to position [103, 0]
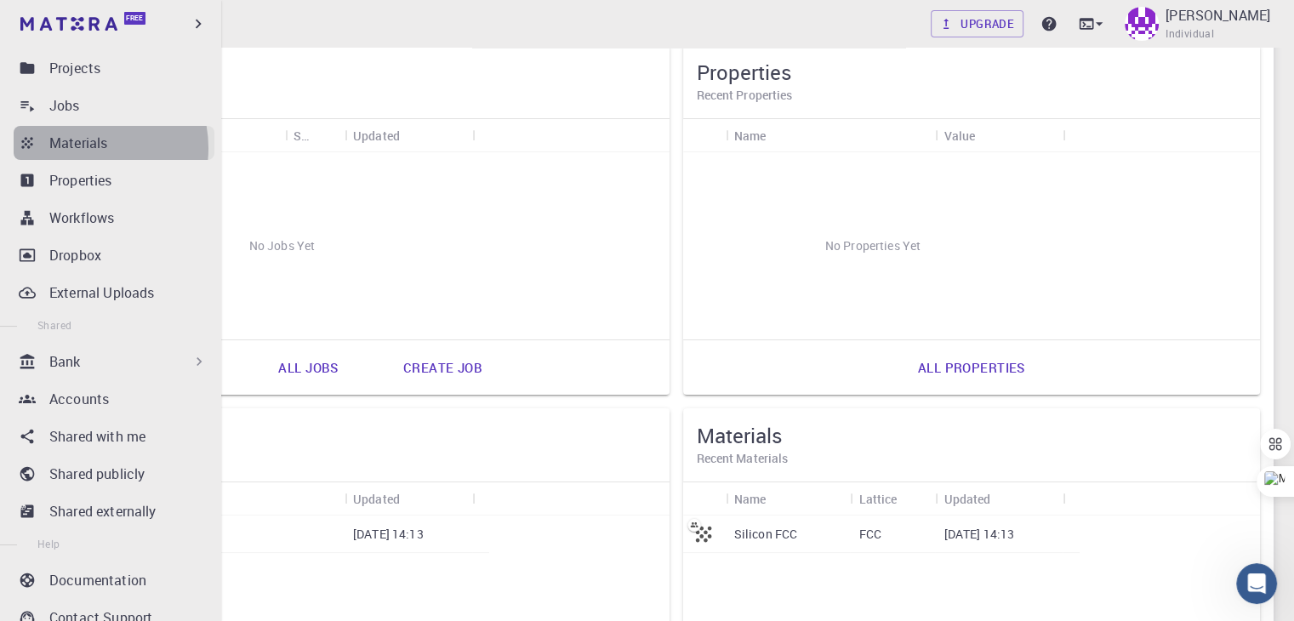
click at [82, 147] on p "Materials" at bounding box center [78, 143] width 58 height 20
click at [82, 147] on div "Free Dashboard Create New Job New Material Create Material Upload File Import f…" at bounding box center [647, 561] width 1294 height 1413
